Goal: Check status: Check status

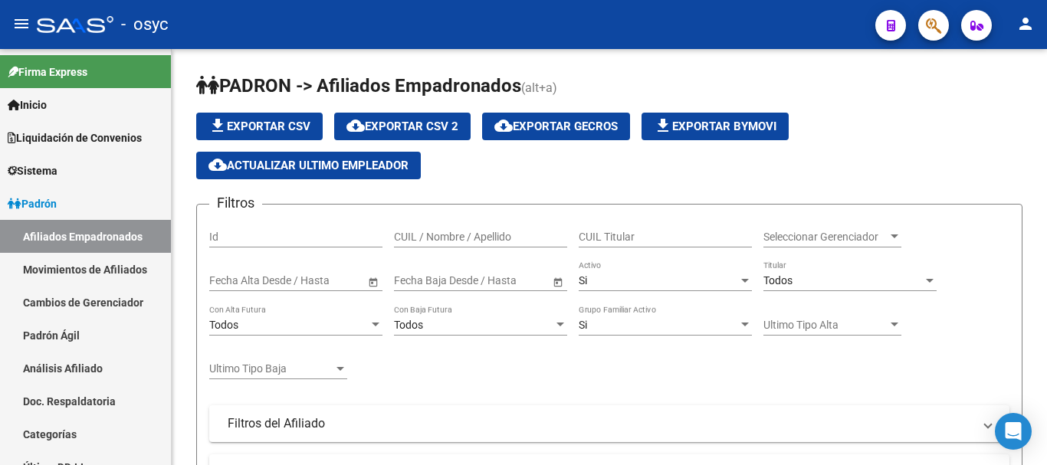
click at [936, 24] on icon "button" at bounding box center [933, 26] width 15 height 18
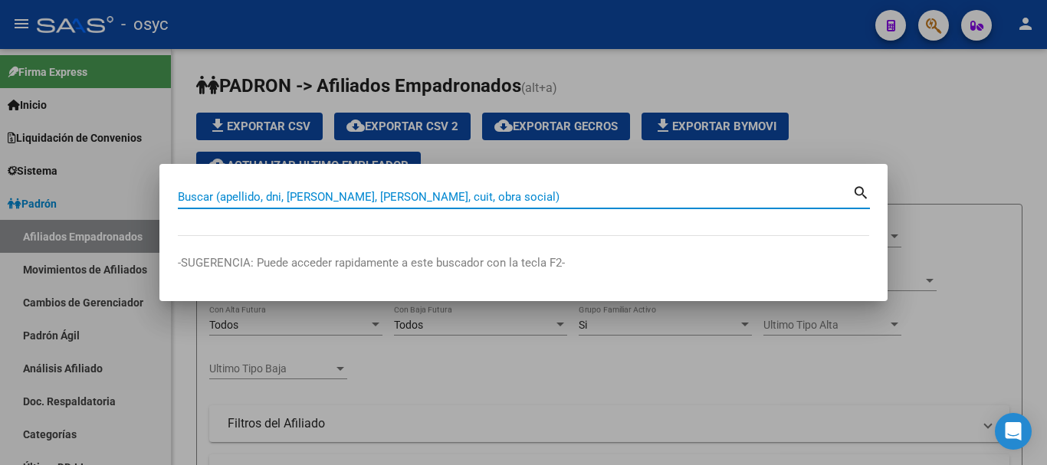
paste input "20956009430"
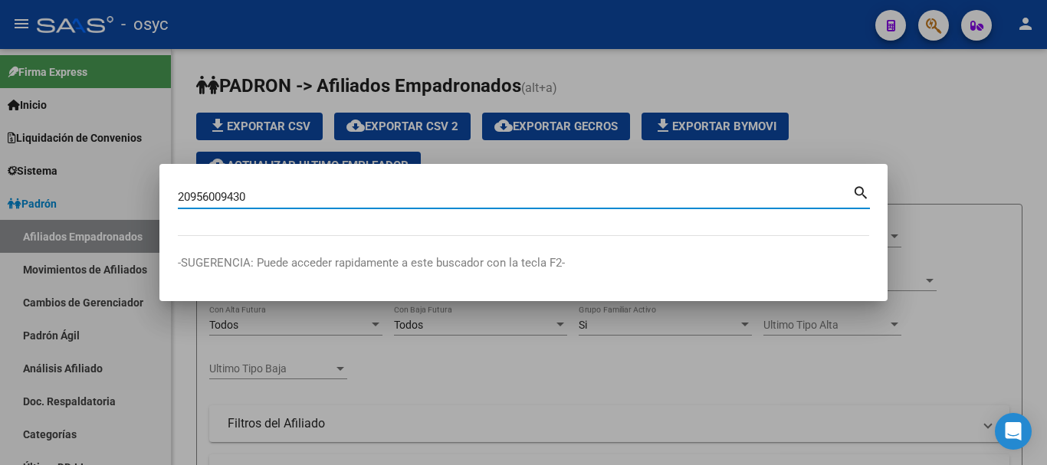
type input "20956009430"
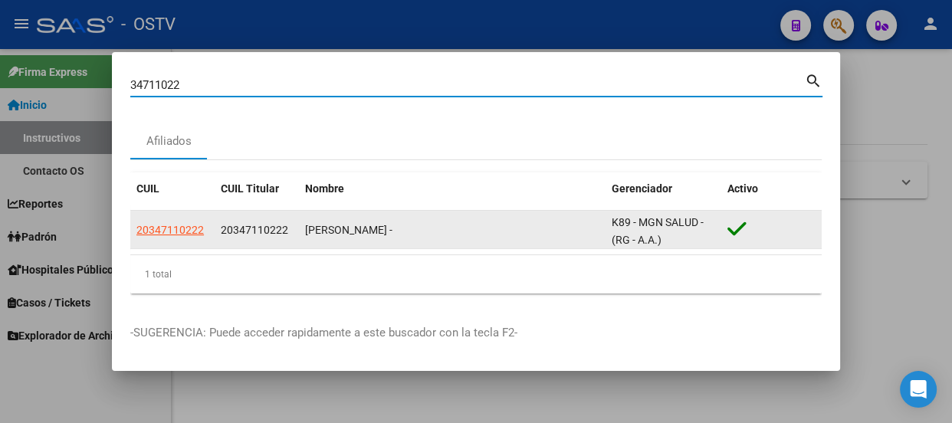
click at [182, 224] on span "20347110222" at bounding box center [169, 230] width 67 height 12
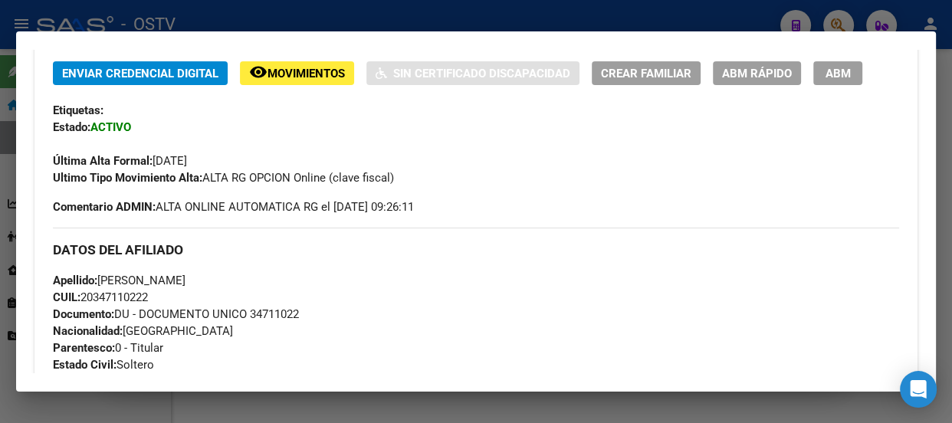
scroll to position [318, 0]
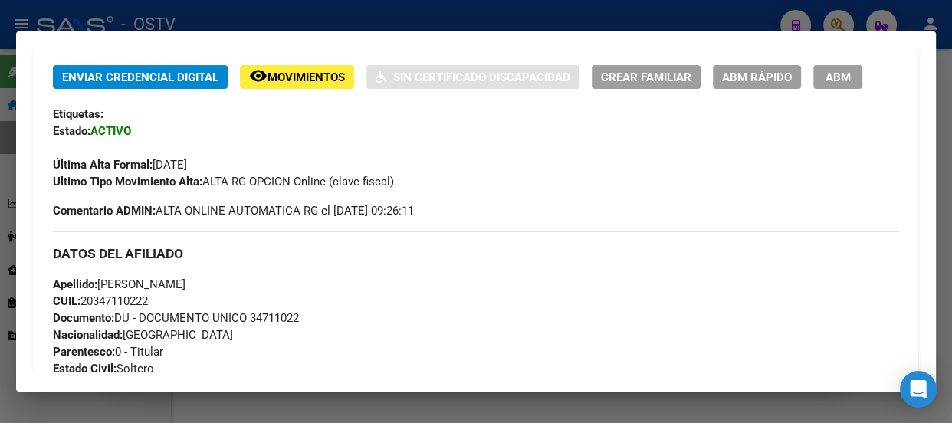
click at [595, 15] on div at bounding box center [476, 211] width 952 height 423
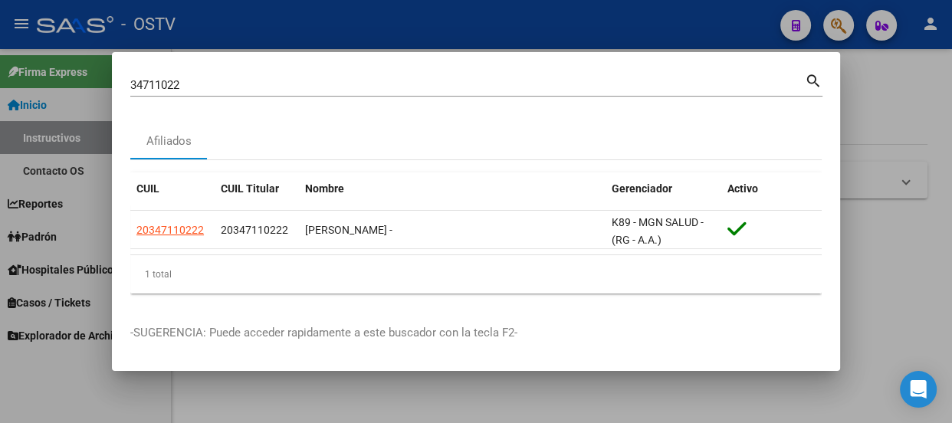
click at [595, 84] on input "34711022" at bounding box center [467, 85] width 674 height 14
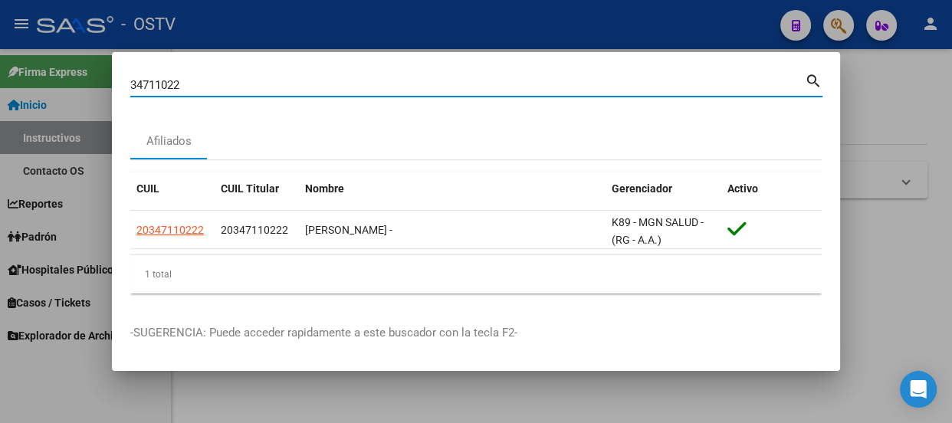
click at [595, 84] on input "34711022" at bounding box center [467, 85] width 674 height 14
paste input "27942874826"
type input "27942874826"
click at [175, 222] on app-link-go-to "27942874826" at bounding box center [169, 230] width 67 height 18
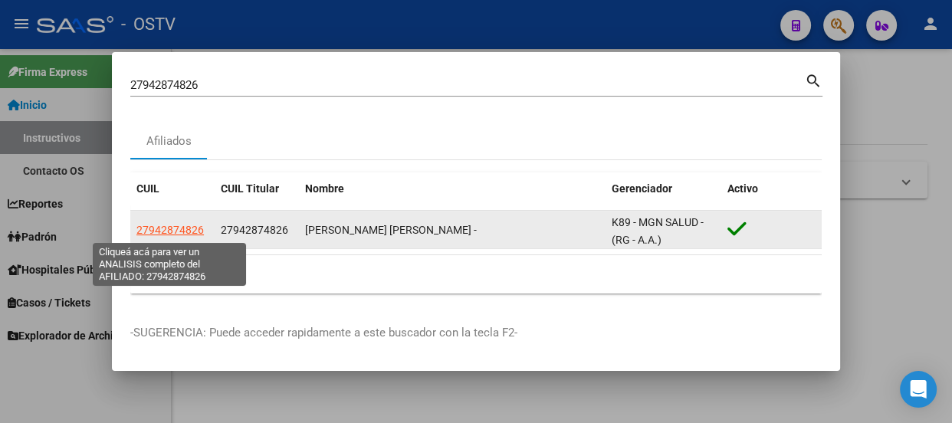
click at [175, 230] on span "27942874826" at bounding box center [169, 230] width 67 height 12
type textarea "27942874826"
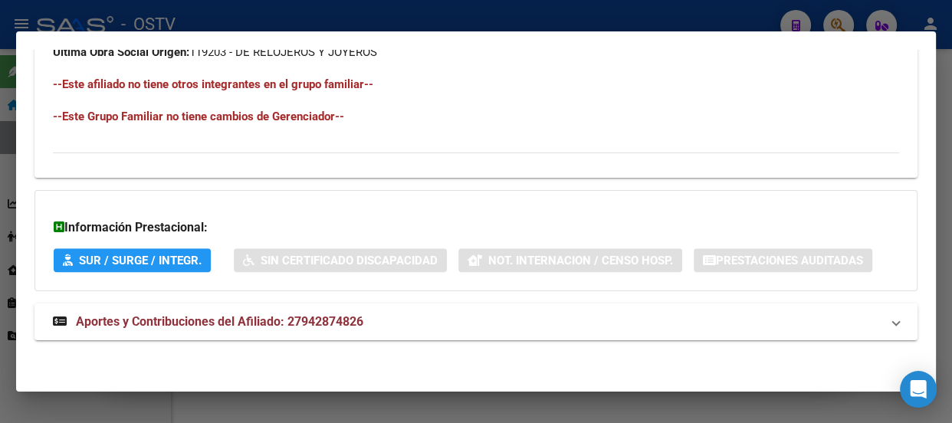
scroll to position [945, 0]
drag, startPoint x: 408, startPoint y: 342, endPoint x: 408, endPoint y: 330, distance: 11.5
click at [408, 328] on mat-panel-title "Aportes y Contribuciones del Afiliado: 27942874826" at bounding box center [466, 321] width 827 height 18
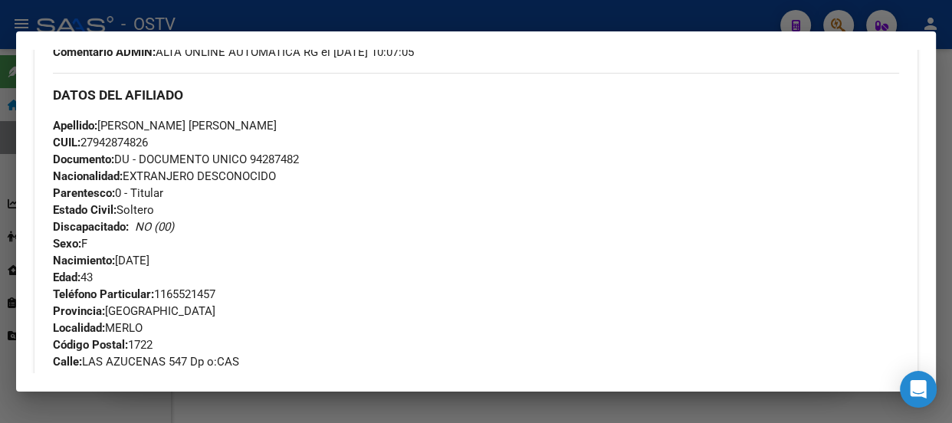
scroll to position [407, 0]
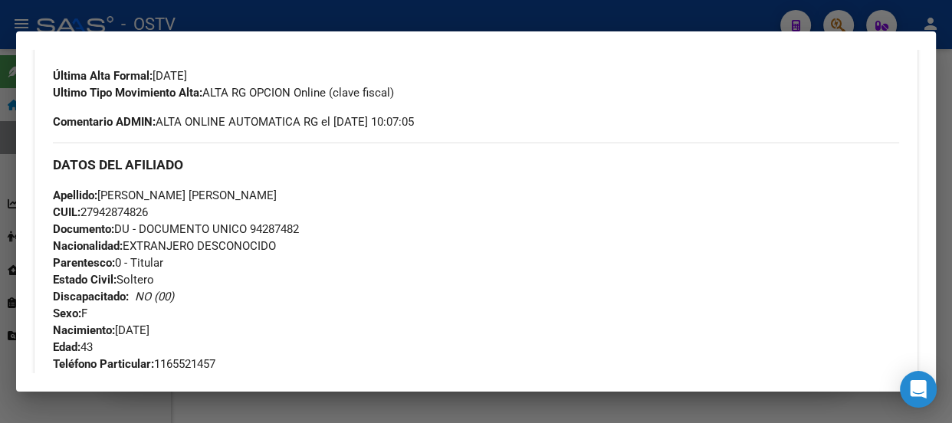
click at [212, 22] on div at bounding box center [476, 211] width 952 height 423
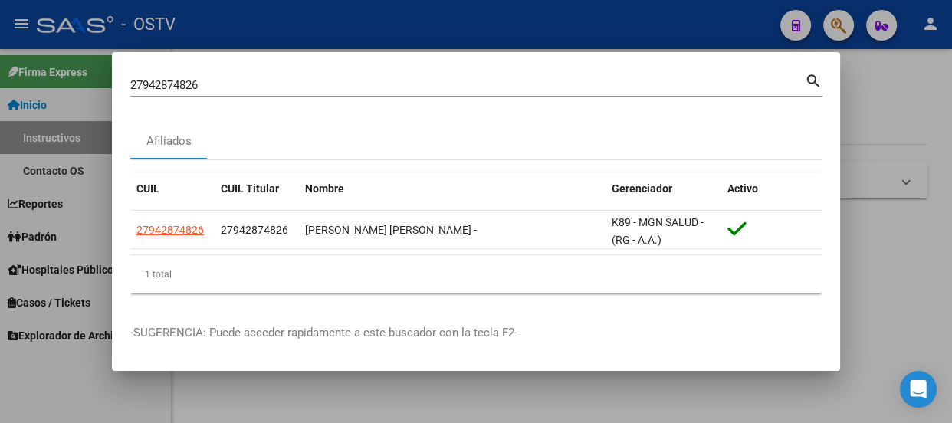
click at [264, 87] on input "27942874826" at bounding box center [467, 85] width 674 height 14
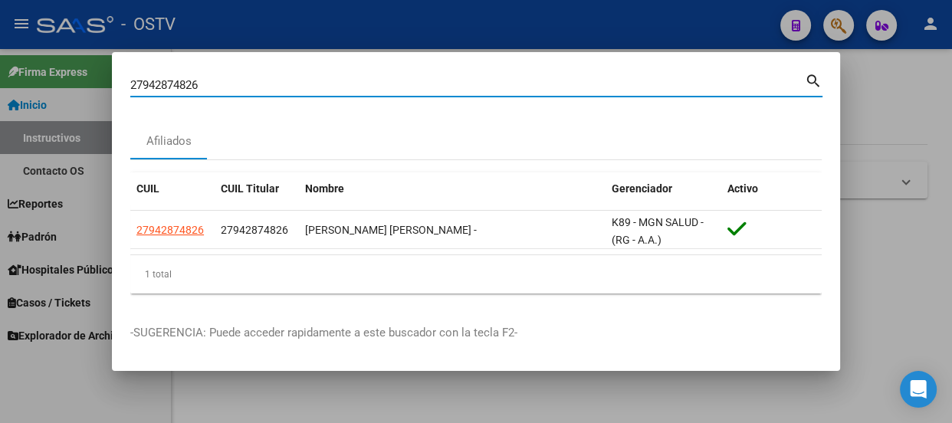
paste input "306965927"
type input "27306965927"
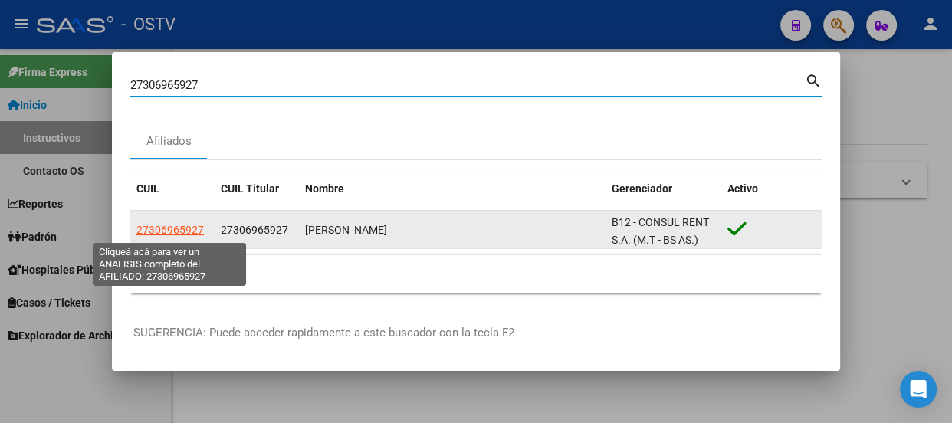
click at [166, 228] on span "27306965927" at bounding box center [169, 230] width 67 height 12
type textarea "27306965927"
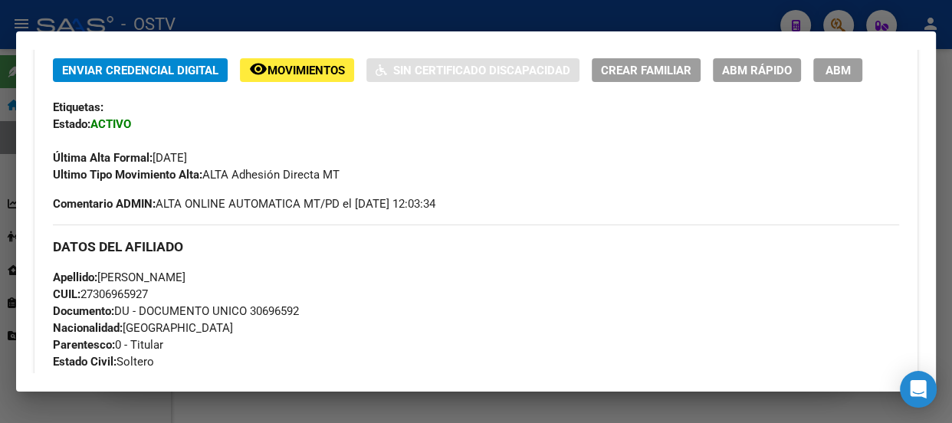
scroll to position [328, 0]
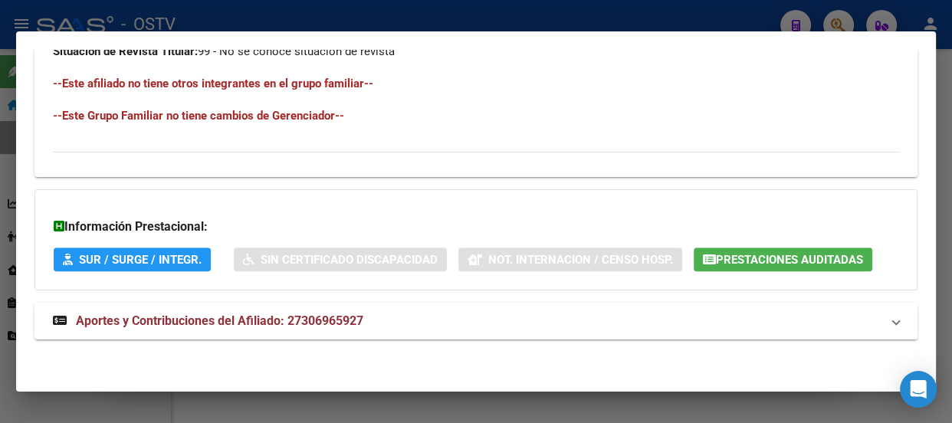
click at [374, 312] on mat-panel-title "Aportes y Contribuciones del Afiliado: 27306965927" at bounding box center [466, 321] width 827 height 18
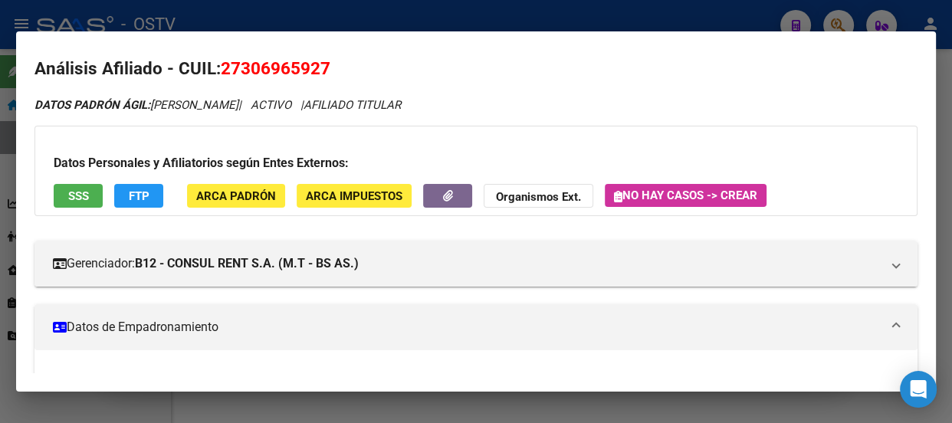
scroll to position [0, 0]
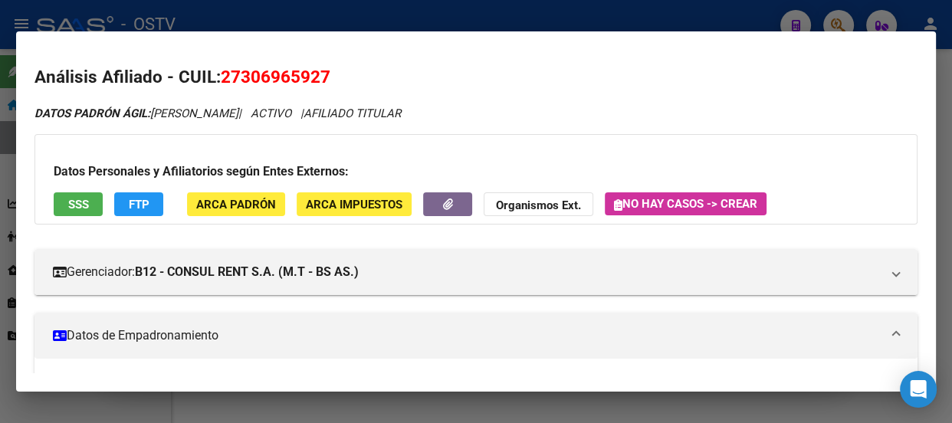
click at [349, 22] on div at bounding box center [476, 211] width 952 height 423
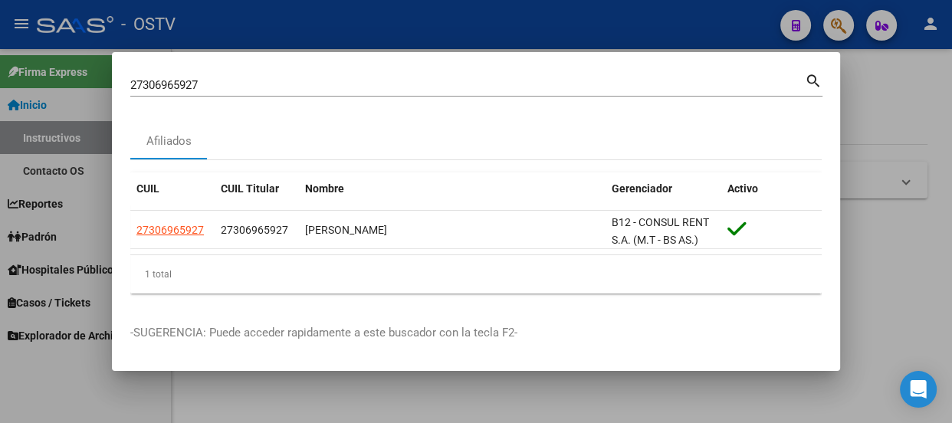
click at [437, 22] on div at bounding box center [476, 211] width 952 height 423
